Goal: Find specific page/section

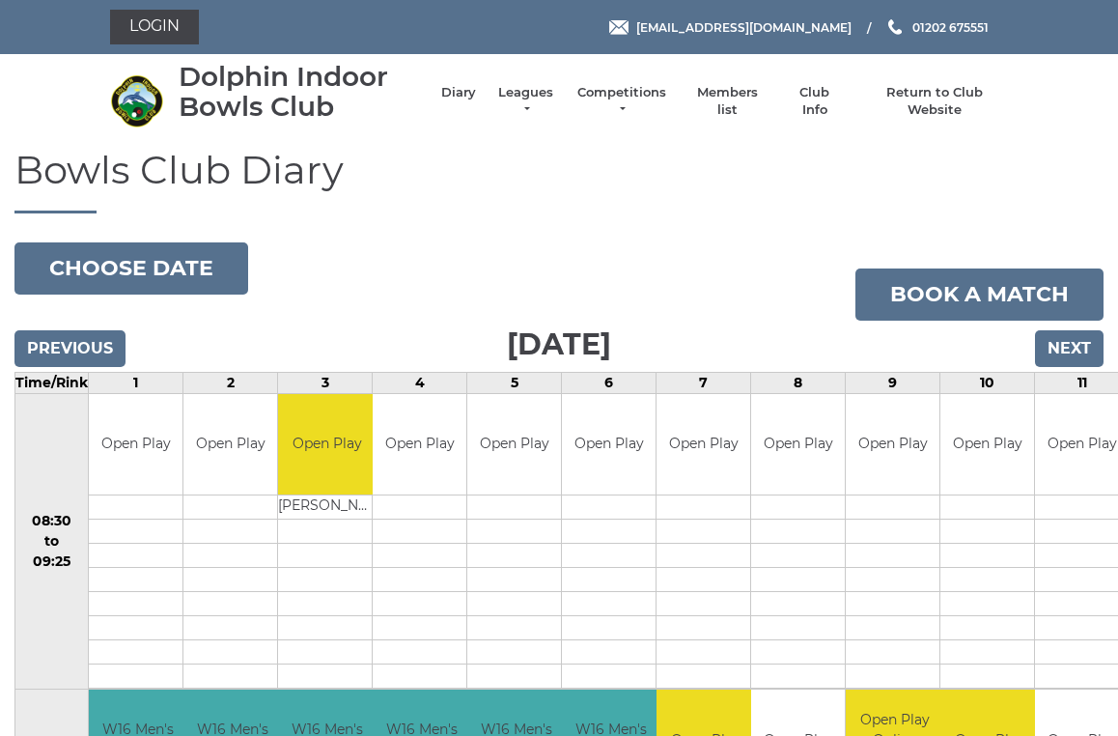
scroll to position [7, 0]
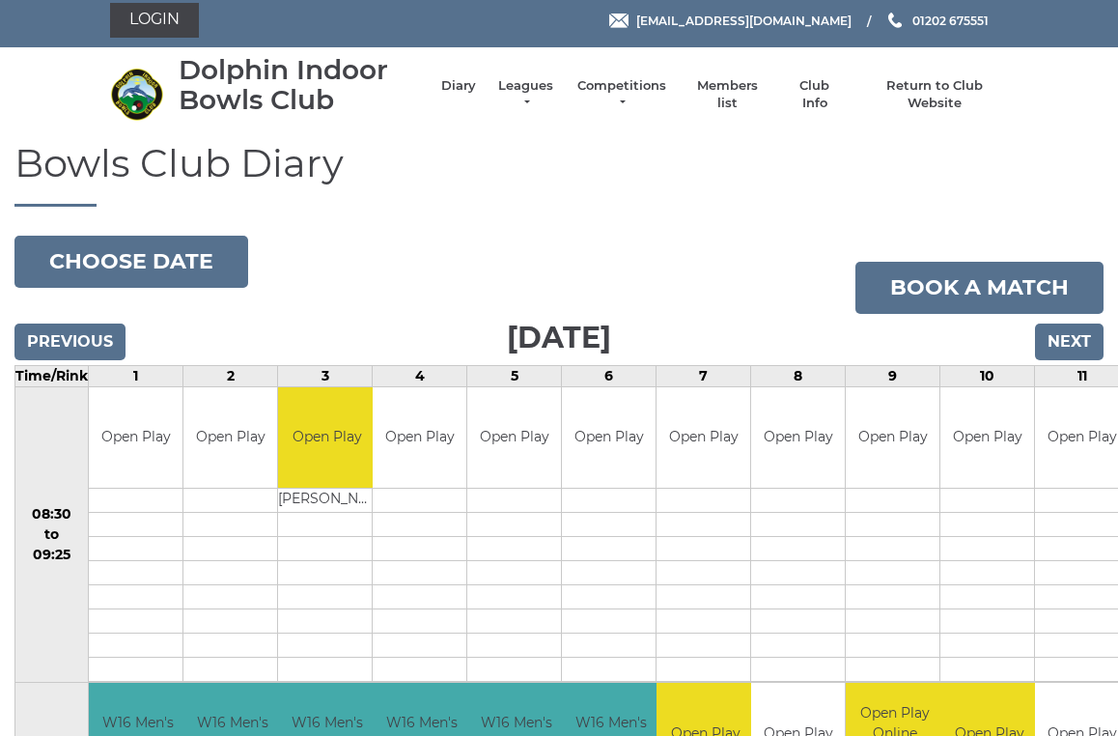
click at [525, 90] on link "Leagues" at bounding box center [525, 94] width 61 height 35
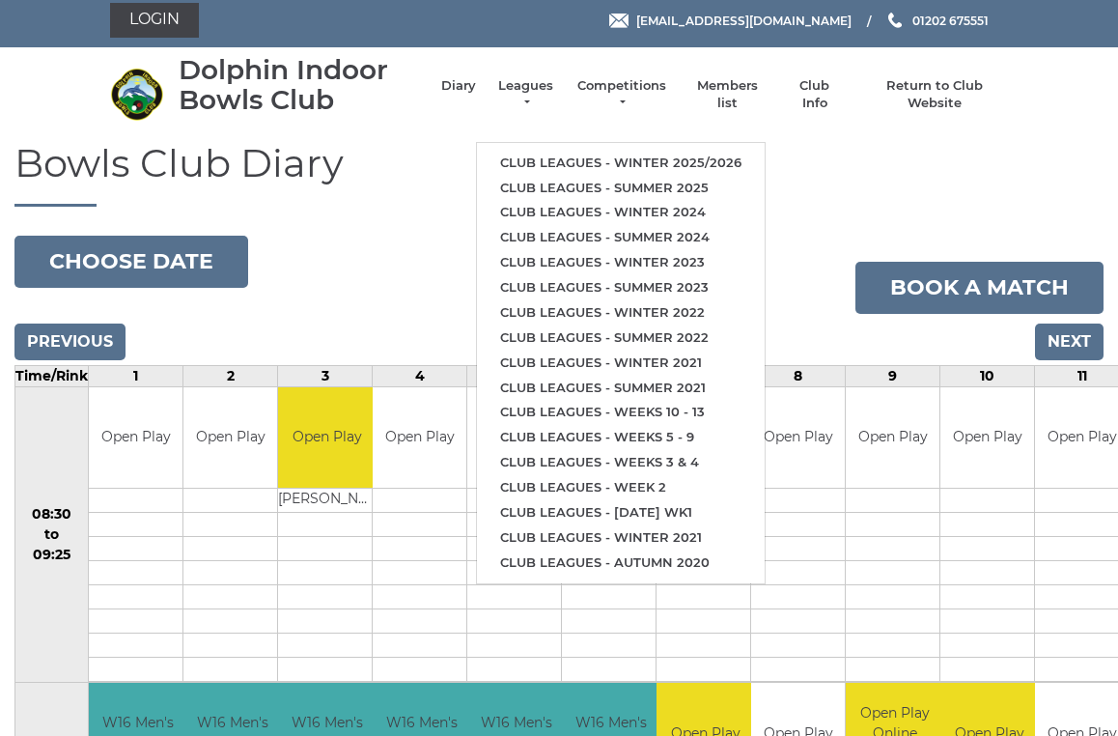
click at [693, 154] on link "Club leagues - Winter 2025/2026" at bounding box center [621, 163] width 288 height 25
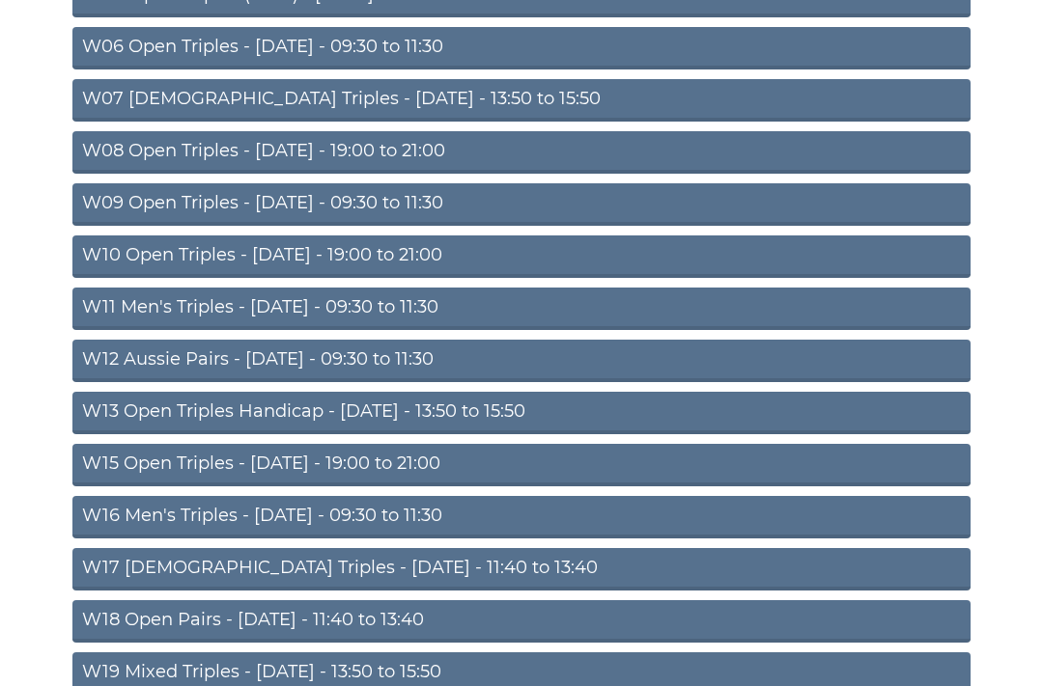
scroll to position [538, 0]
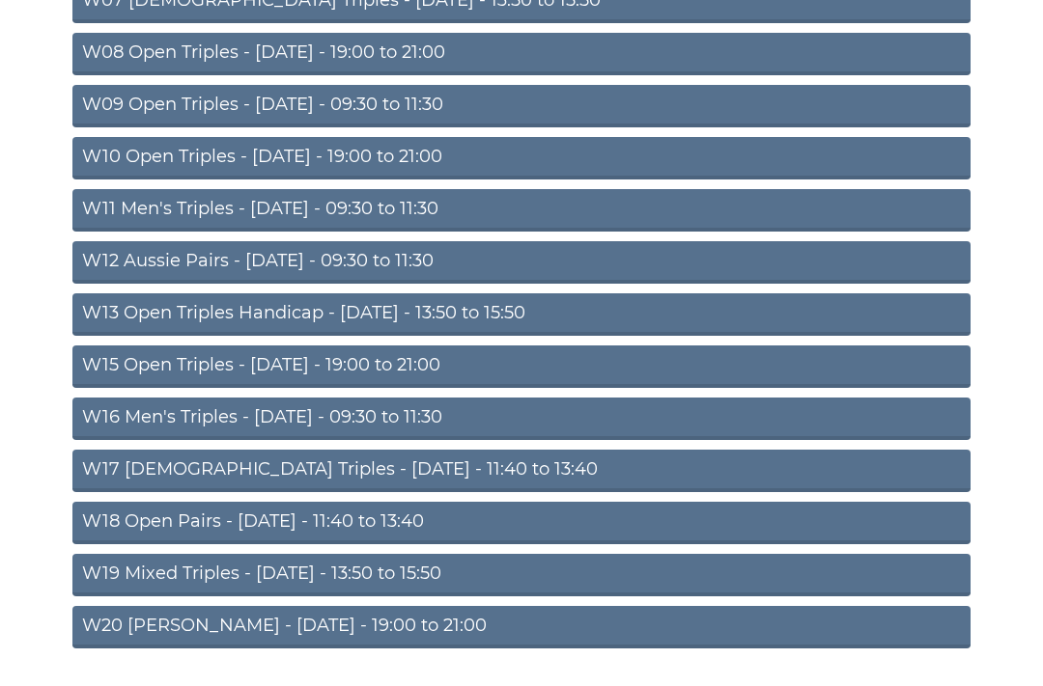
click at [357, 424] on link "W16 Men's Triples - [DATE] - 09:30 to 11:30" at bounding box center [521, 420] width 898 height 42
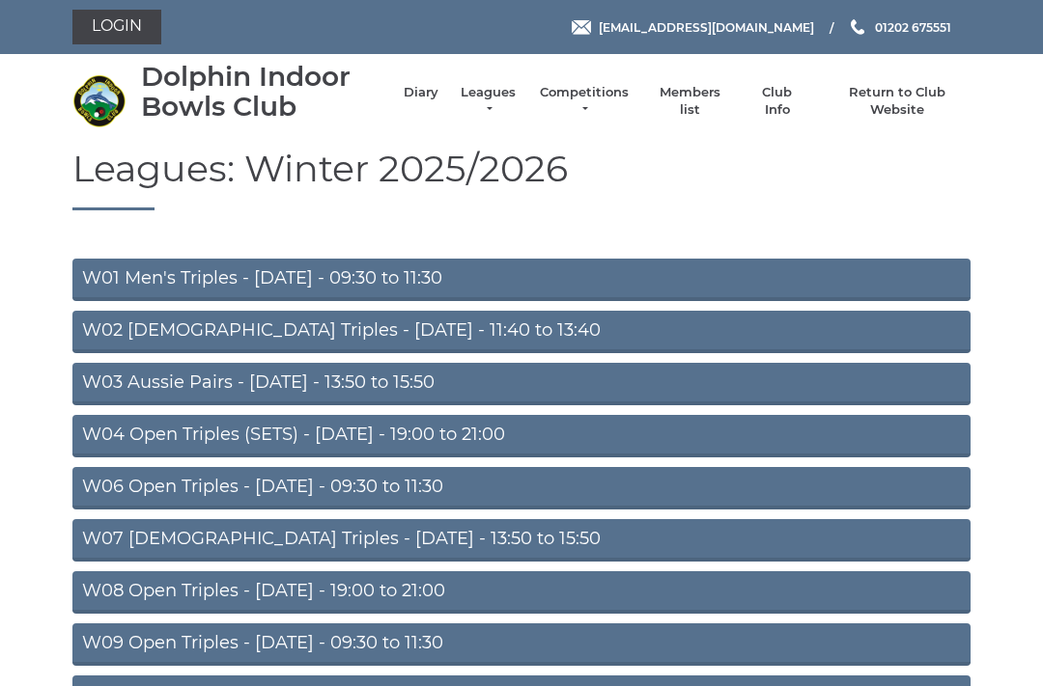
scroll to position [594, 0]
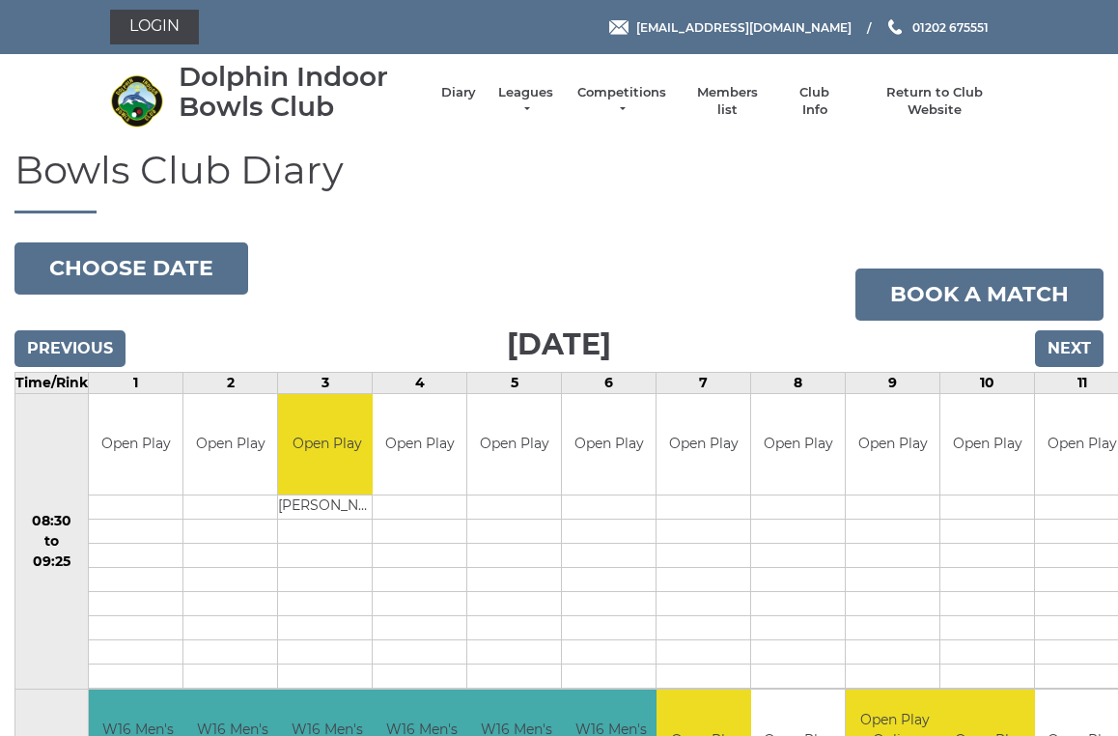
scroll to position [7, 0]
